Goal: Find specific page/section: Find specific page/section

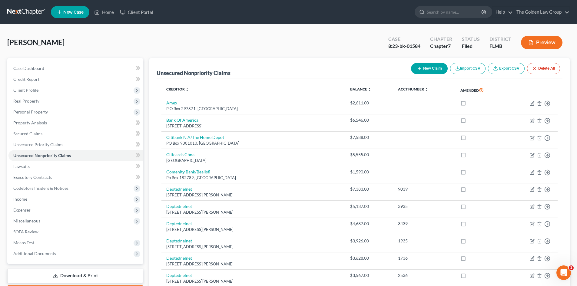
click at [32, 13] on link at bounding box center [26, 12] width 39 height 11
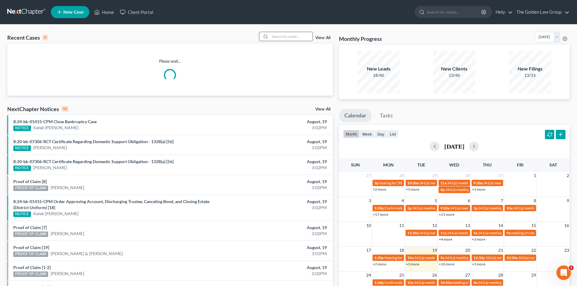
click at [278, 38] on input "search" at bounding box center [291, 36] width 42 height 9
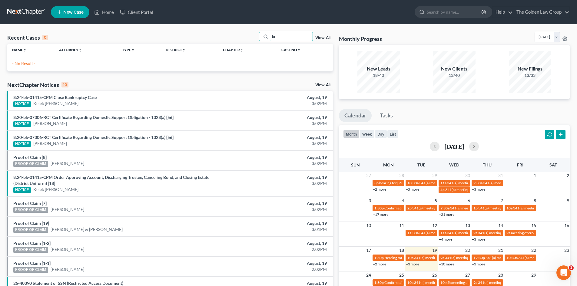
type input "b"
